Goal: Information Seeking & Learning: Check status

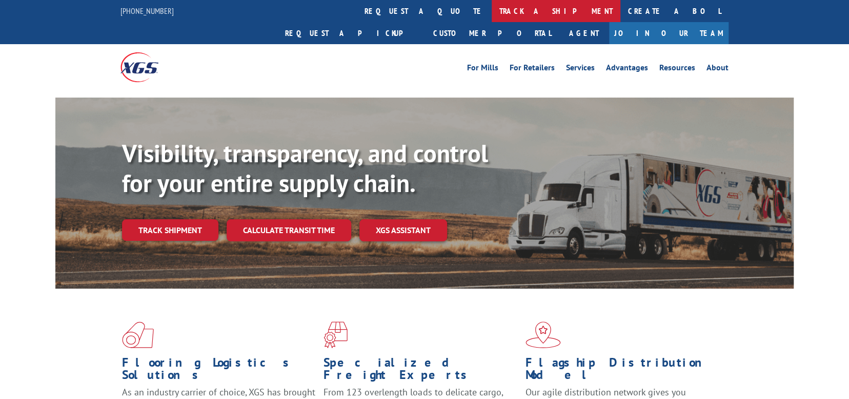
click at [492, 7] on link "track a shipment" at bounding box center [556, 11] width 129 height 22
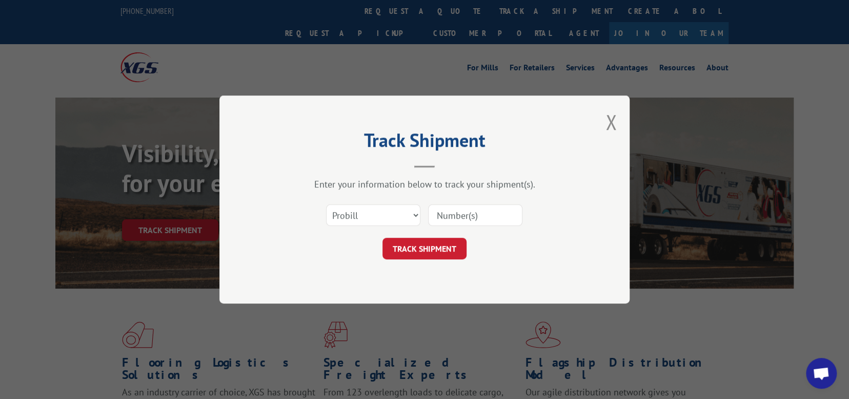
click at [447, 213] on input at bounding box center [475, 215] width 94 height 22
paste input "17496544"
type input "17496544"
click at [428, 249] on button "TRACK SHIPMENT" at bounding box center [425, 248] width 84 height 22
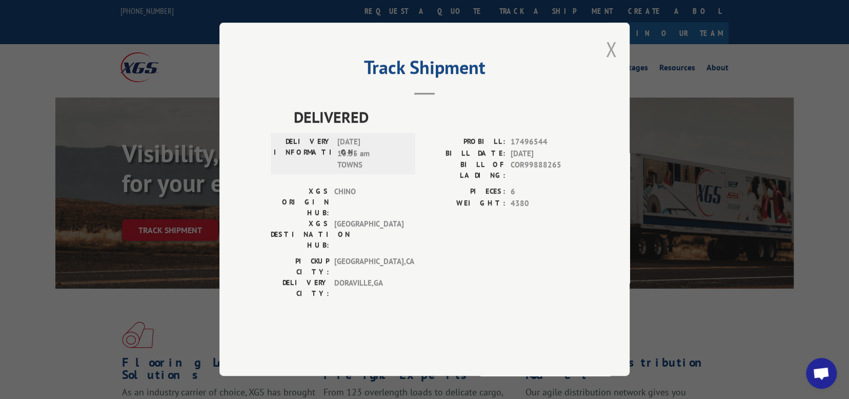
click at [614, 63] on button "Close modal" at bounding box center [611, 48] width 11 height 27
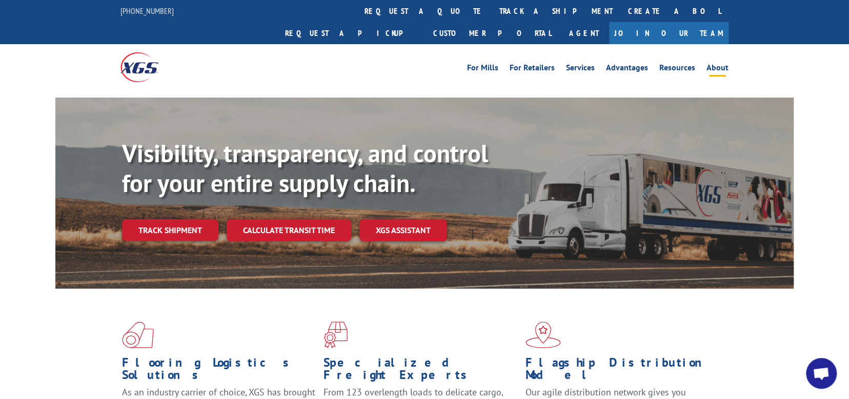
click at [718, 64] on link "About" at bounding box center [718, 69] width 22 height 11
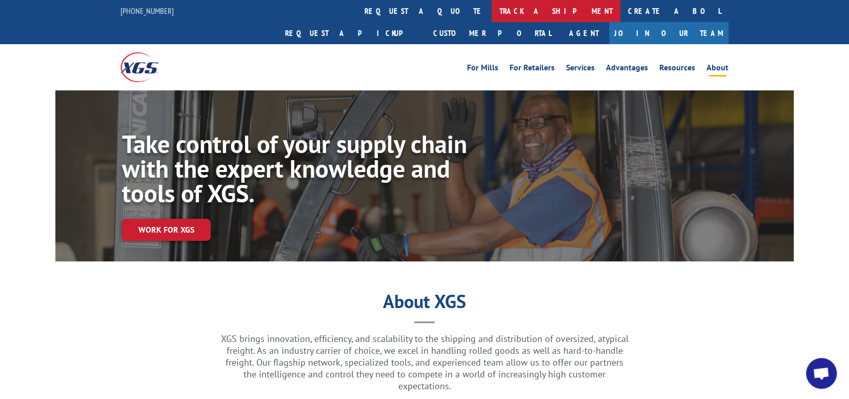
click at [492, 12] on link "track a shipment" at bounding box center [556, 11] width 129 height 22
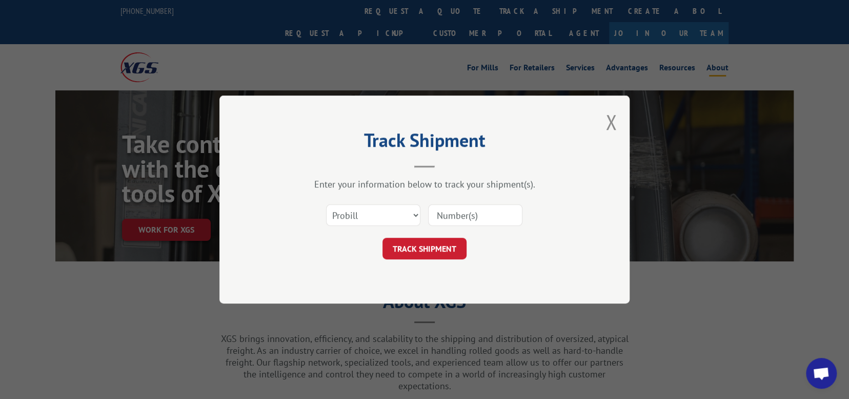
click at [464, 215] on input at bounding box center [475, 215] width 94 height 22
paste input "17496544"
type input "17496544"
click at [440, 246] on button "TRACK SHIPMENT" at bounding box center [425, 248] width 84 height 22
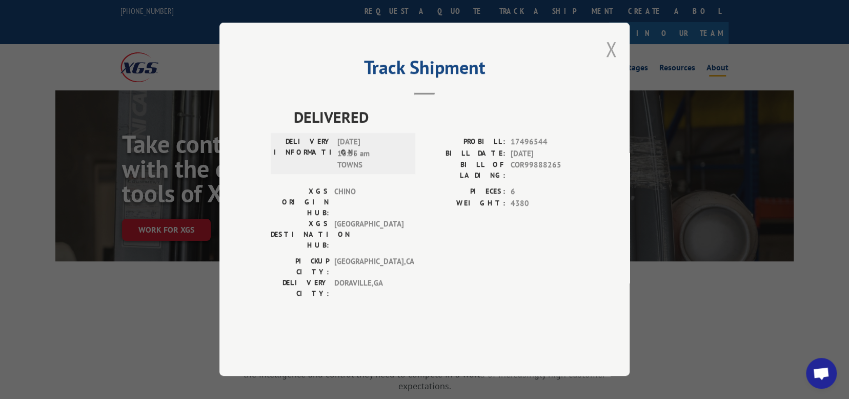
click at [610, 63] on button "Close modal" at bounding box center [611, 48] width 11 height 27
